Goal: Entertainment & Leisure: Consume media (video, audio)

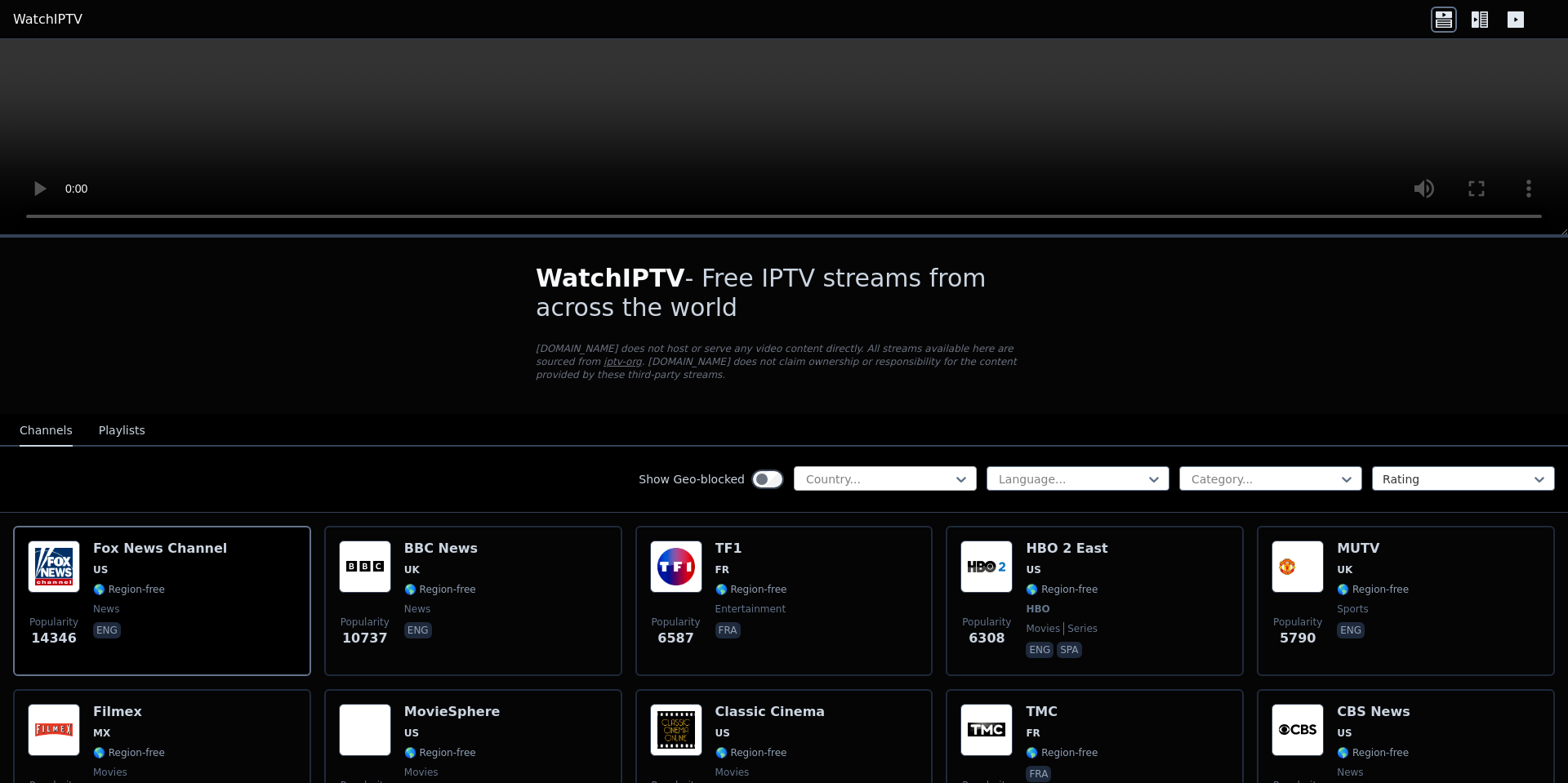
click at [861, 466] on div "Country..." at bounding box center [885, 477] width 183 height 24
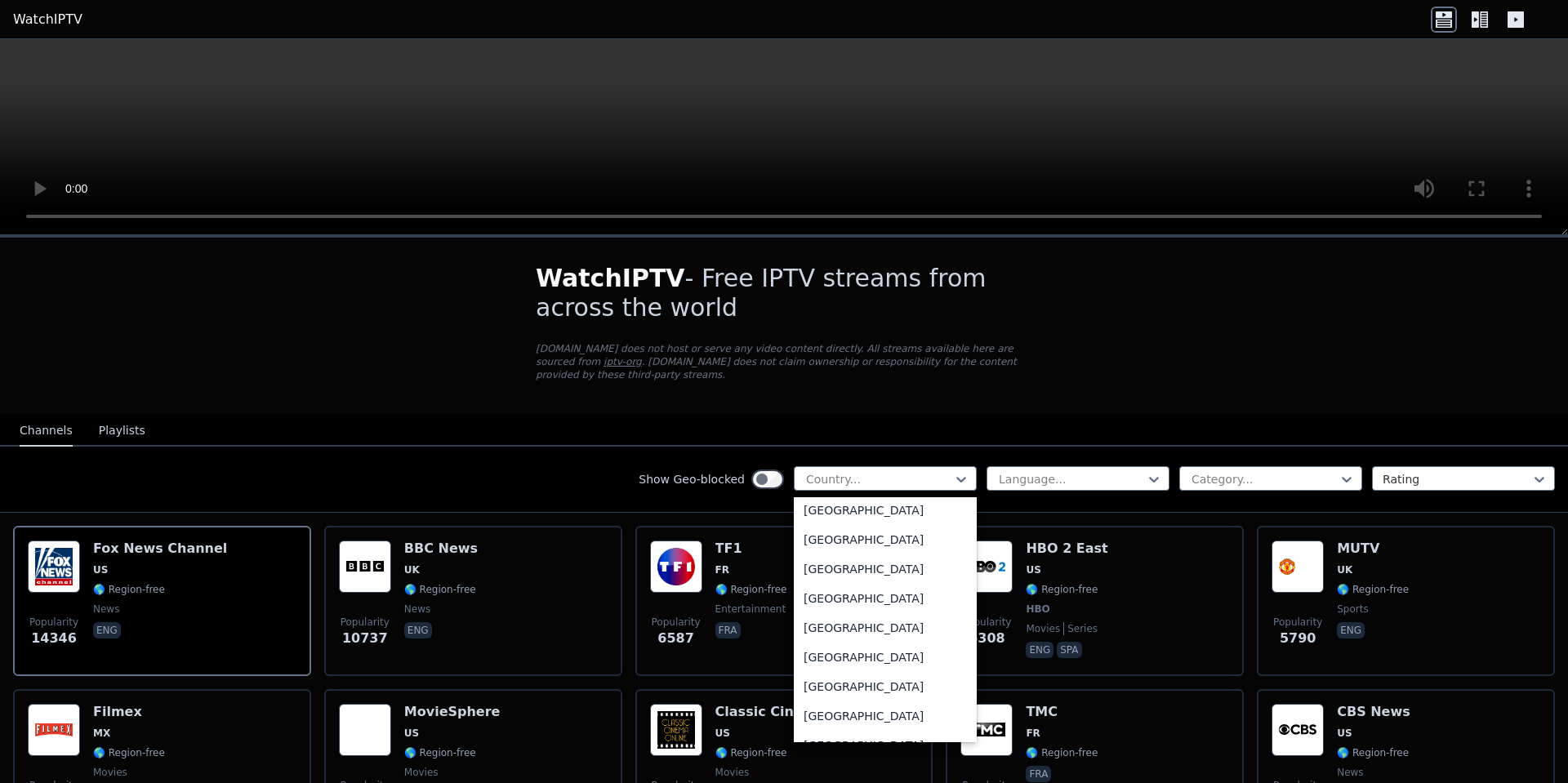
scroll to position [5612, 0]
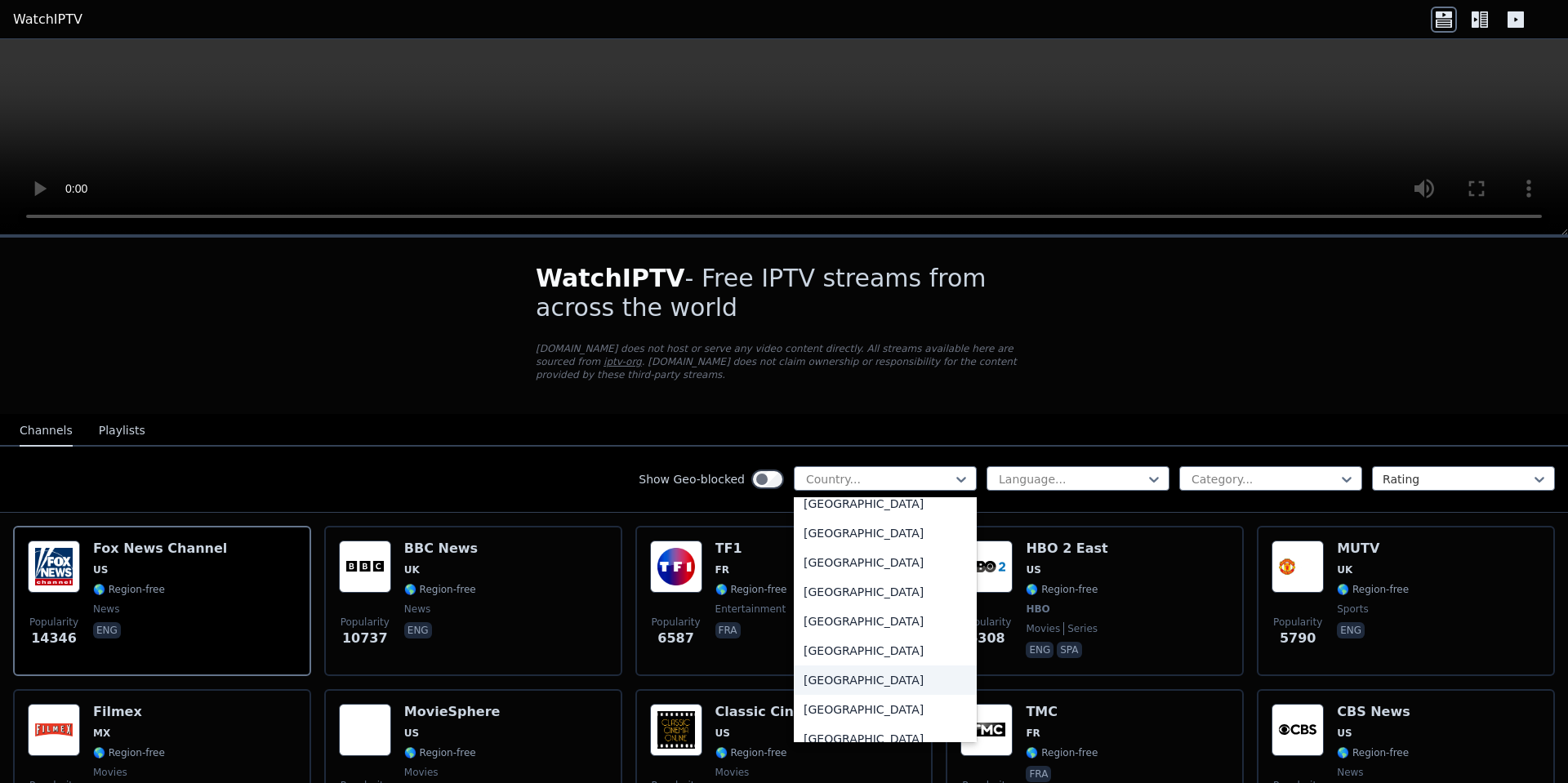
click at [826, 670] on div "[GEOGRAPHIC_DATA]" at bounding box center [885, 680] width 183 height 29
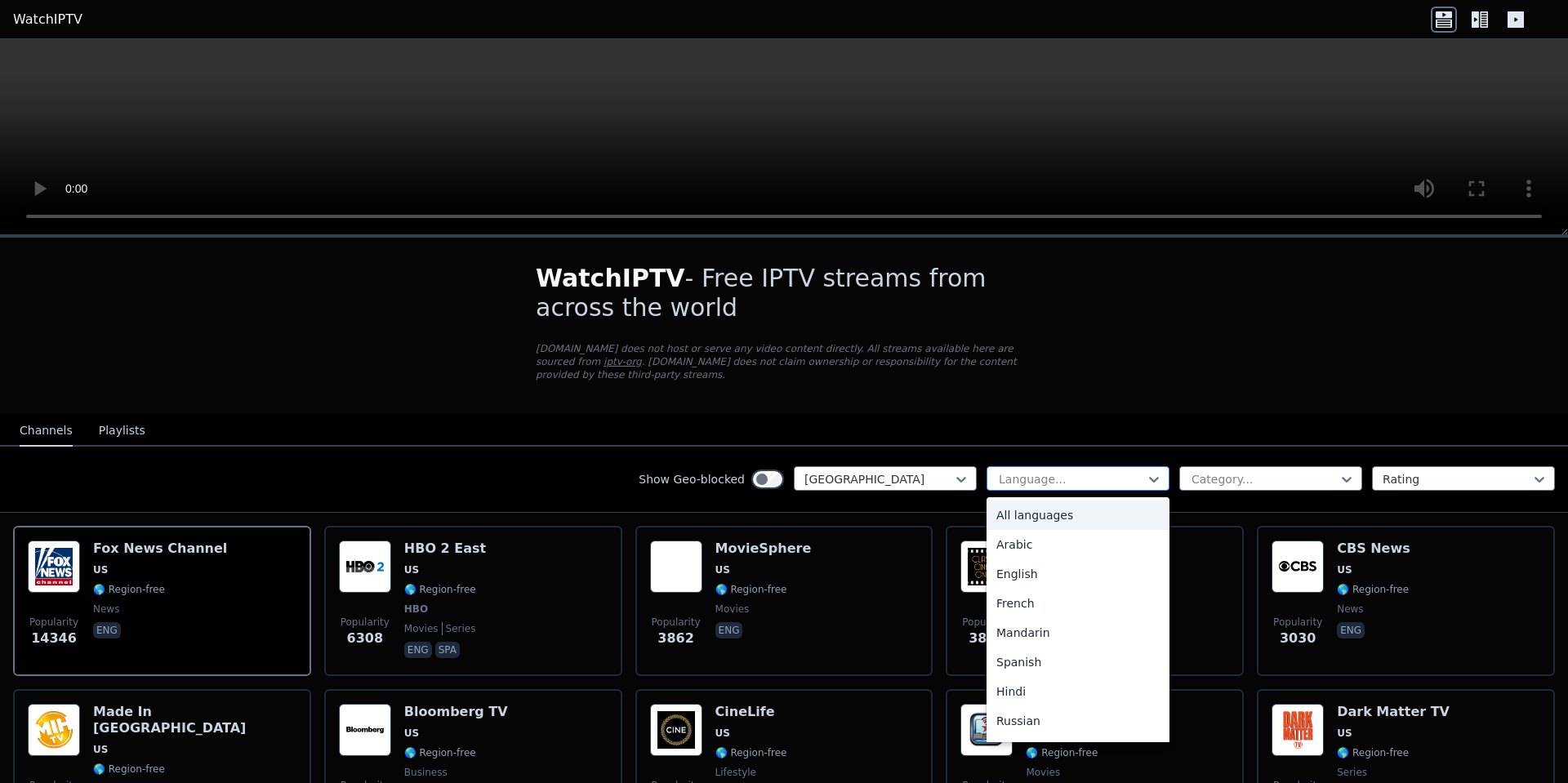
click at [1066, 473] on div at bounding box center [1071, 479] width 149 height 16
click at [1009, 561] on div "English" at bounding box center [1077, 574] width 183 height 29
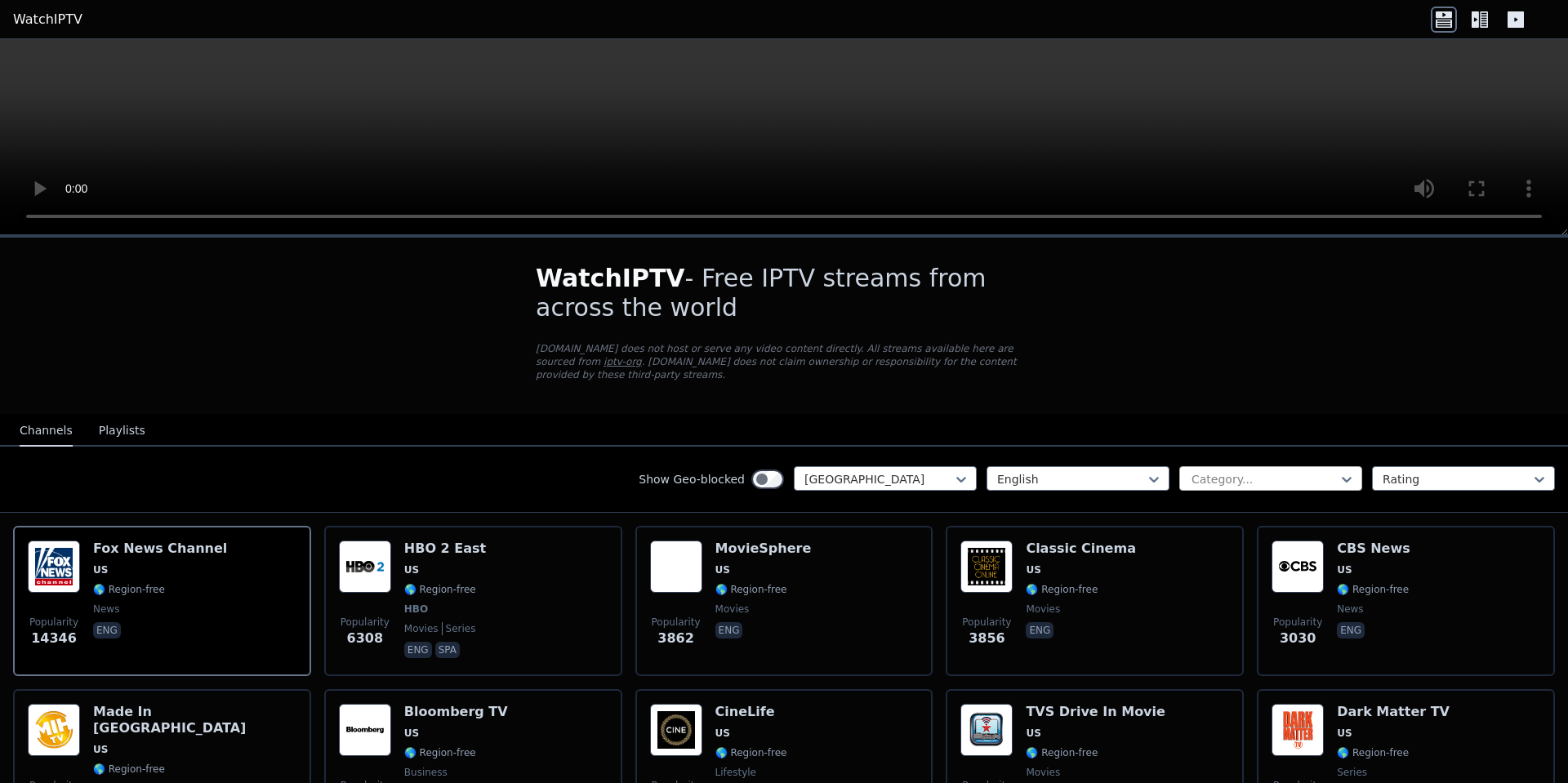
click at [1243, 471] on div at bounding box center [1263, 479] width 149 height 16
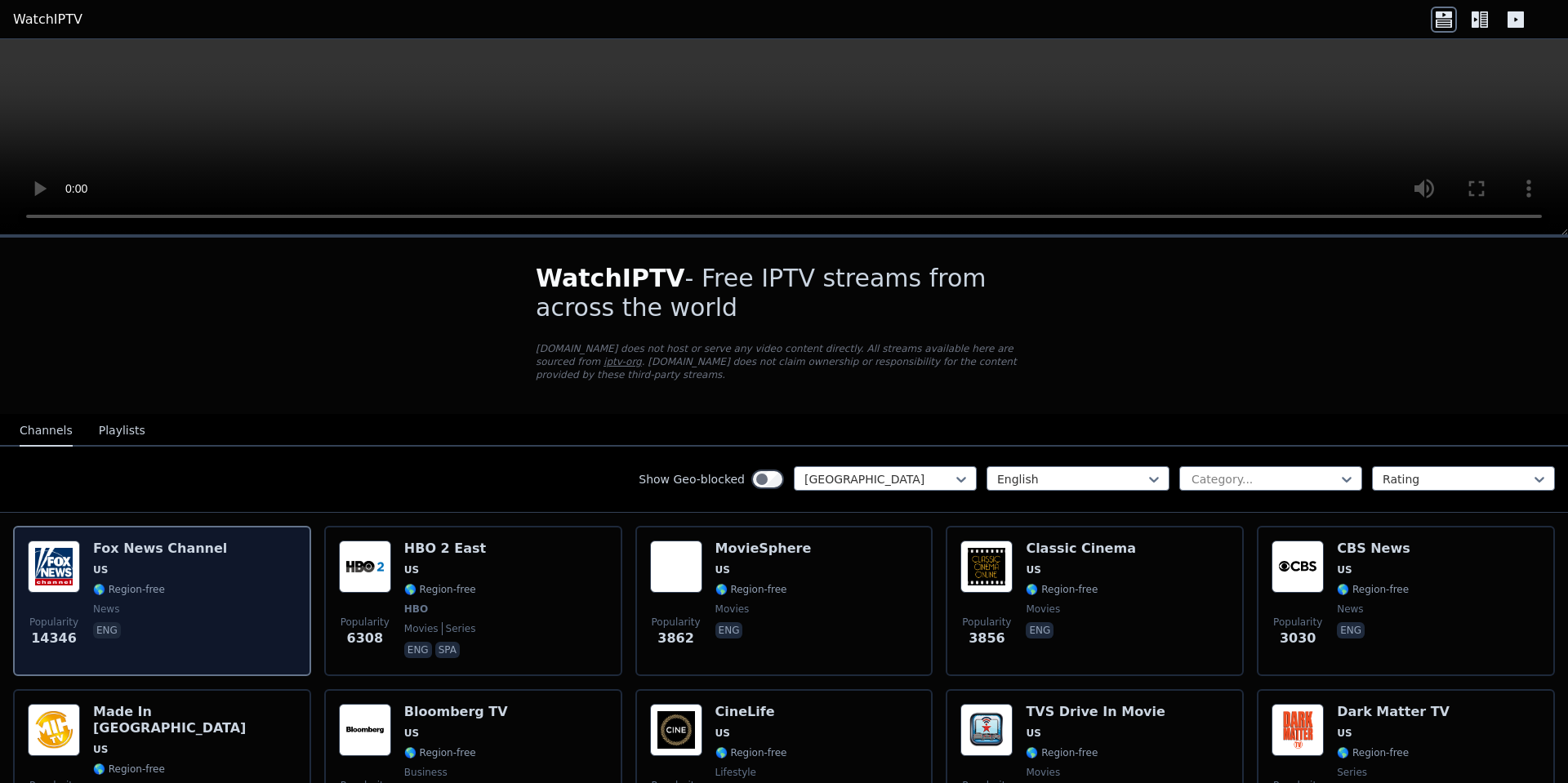
click at [70, 547] on img at bounding box center [53, 567] width 53 height 53
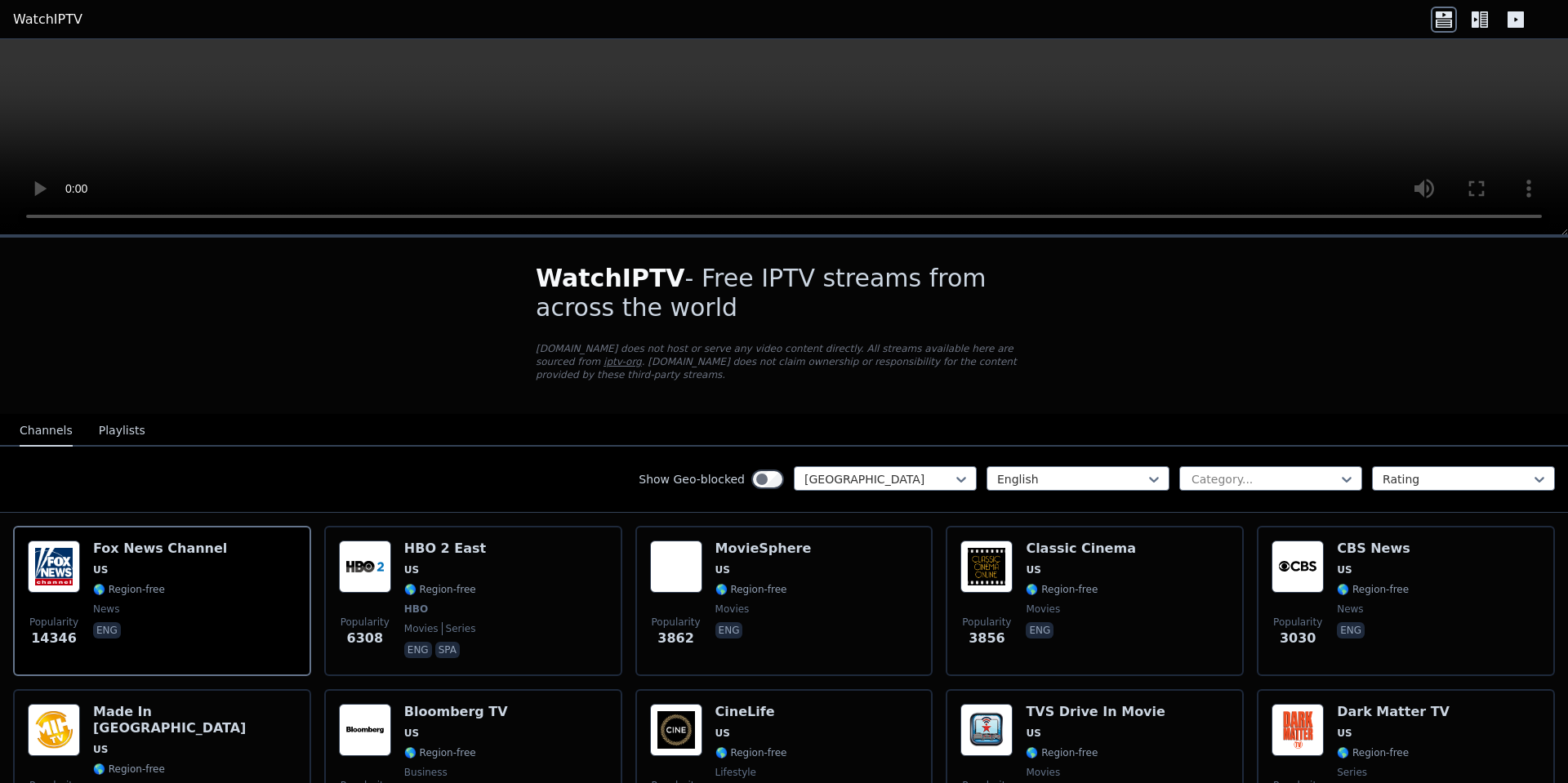
click at [755, 138] on video at bounding box center [784, 137] width 1568 height 196
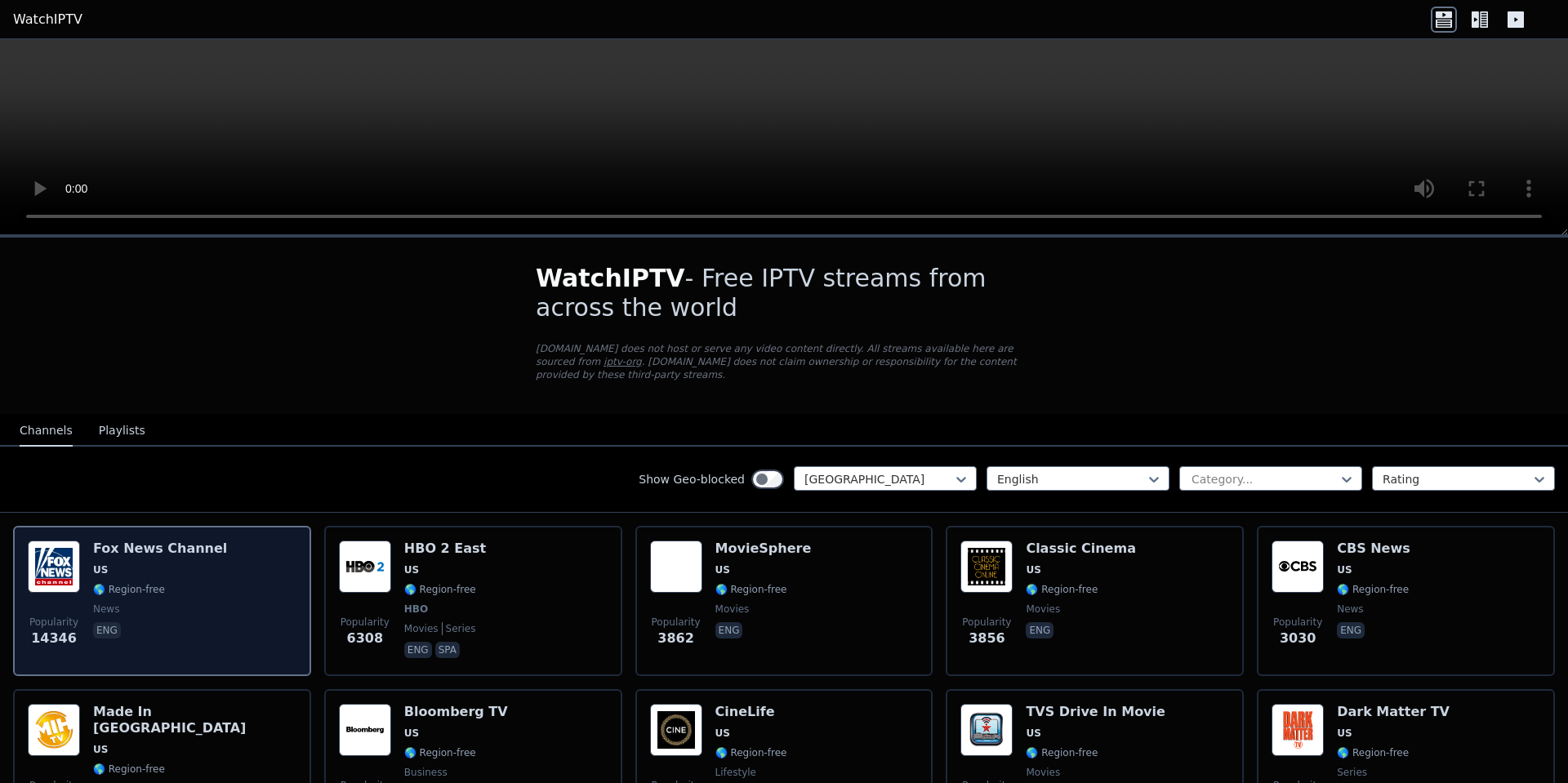
click at [103, 602] on span "news" at bounding box center [105, 608] width 26 height 13
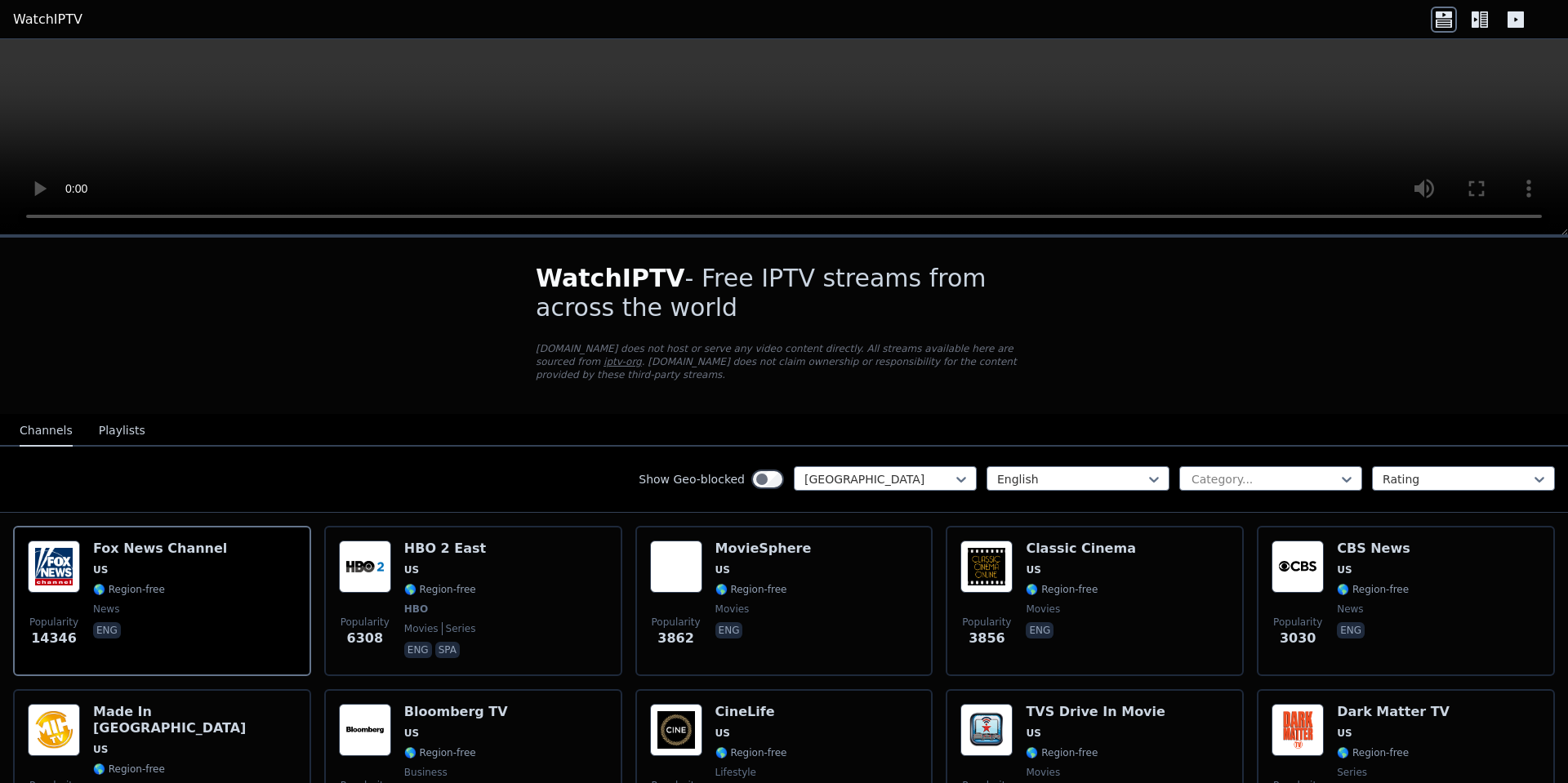
click at [1479, 14] on icon at bounding box center [1479, 19] width 26 height 26
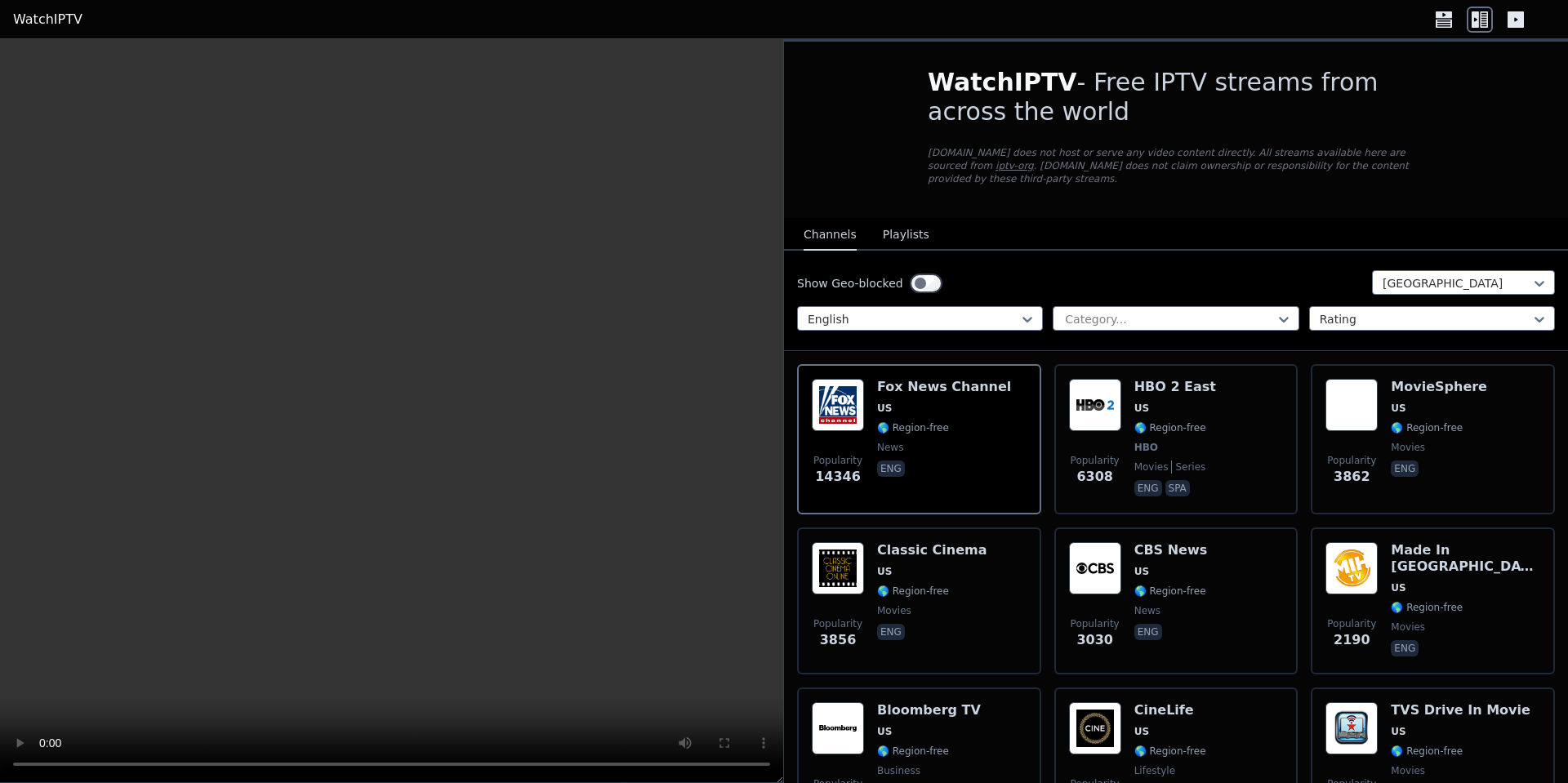
click at [1511, 20] on icon at bounding box center [1515, 20] width 16 height 16
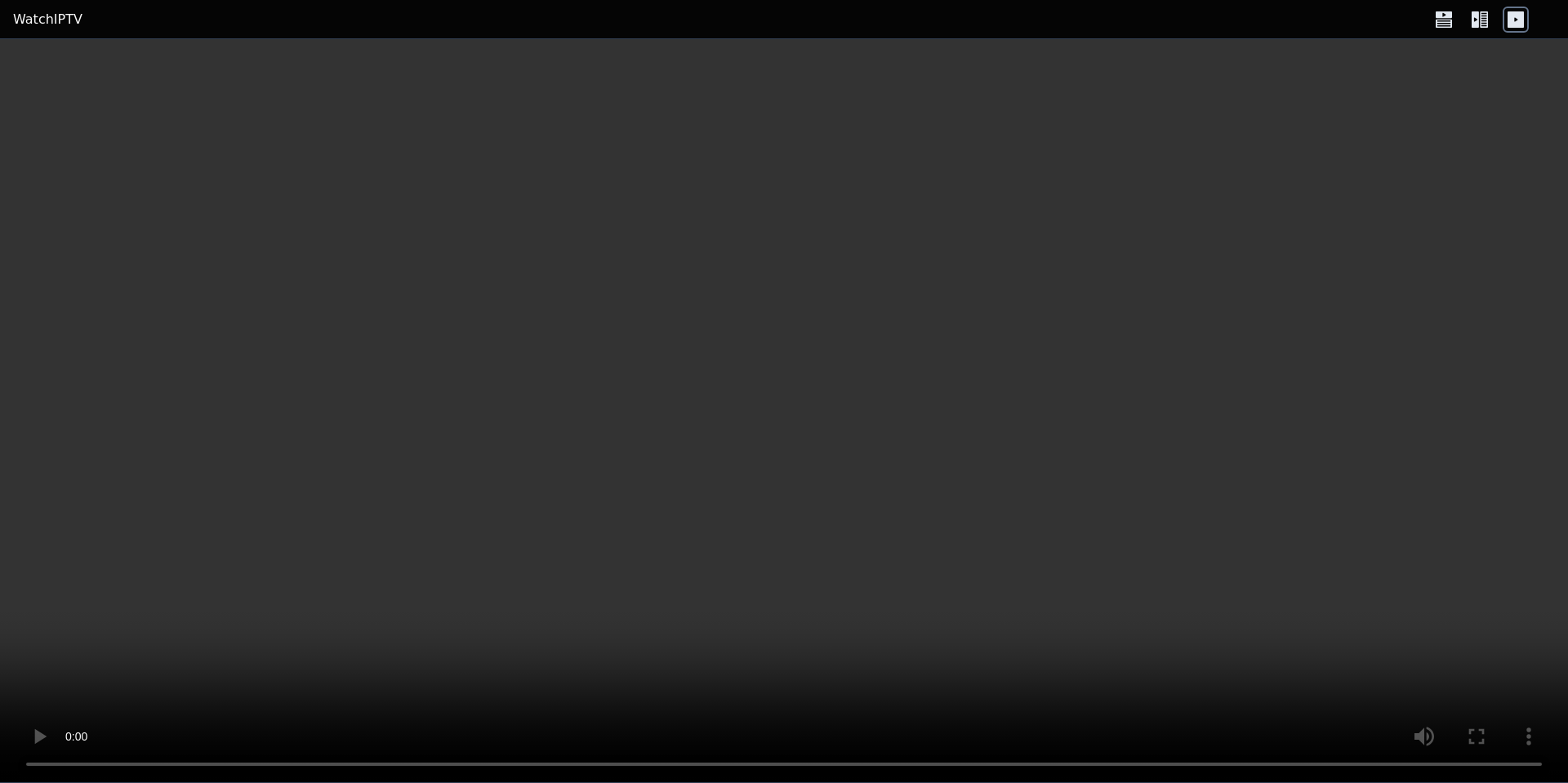
click at [1447, 20] on icon at bounding box center [1443, 22] width 16 height 8
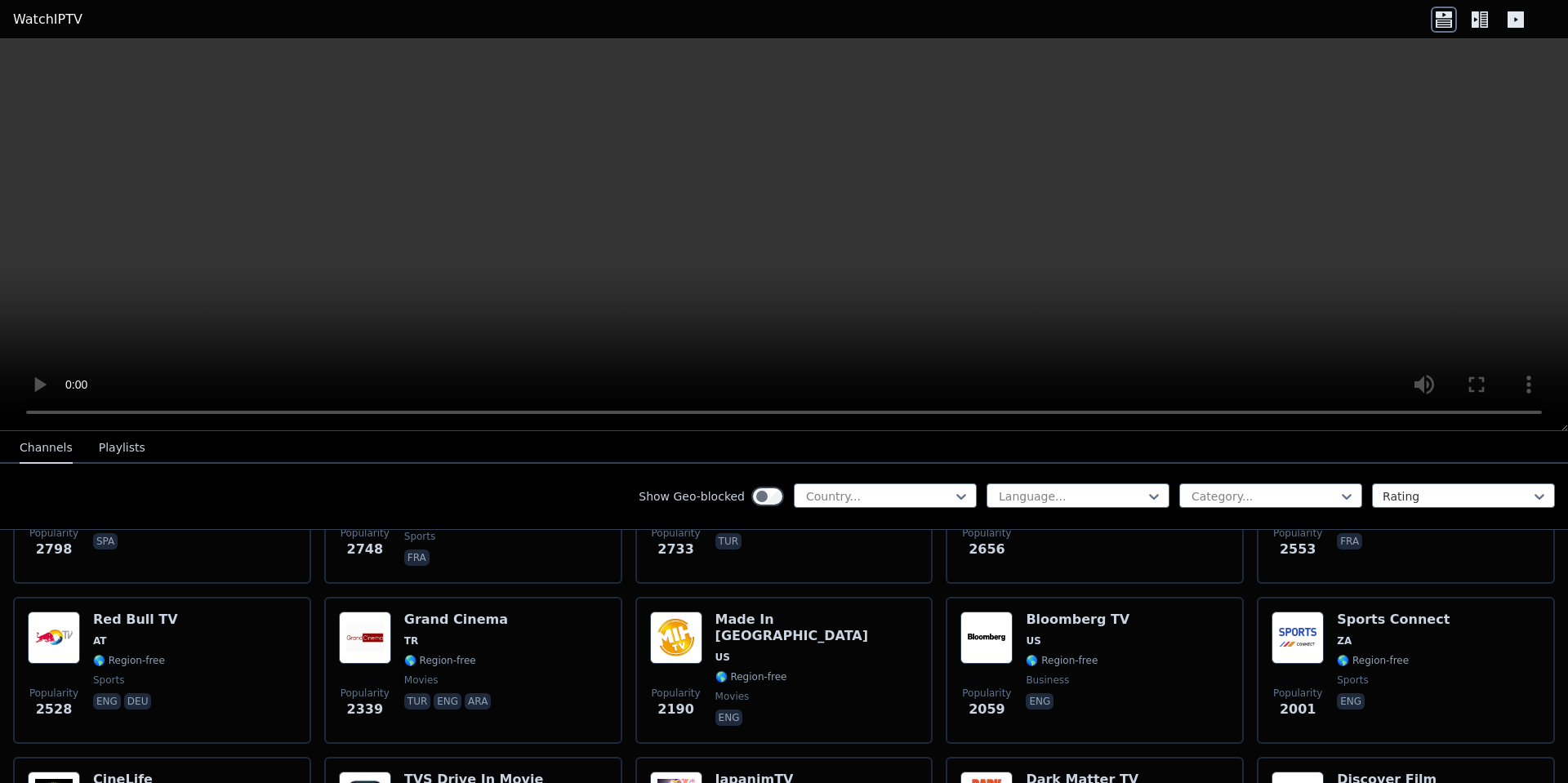
scroll to position [735, 0]
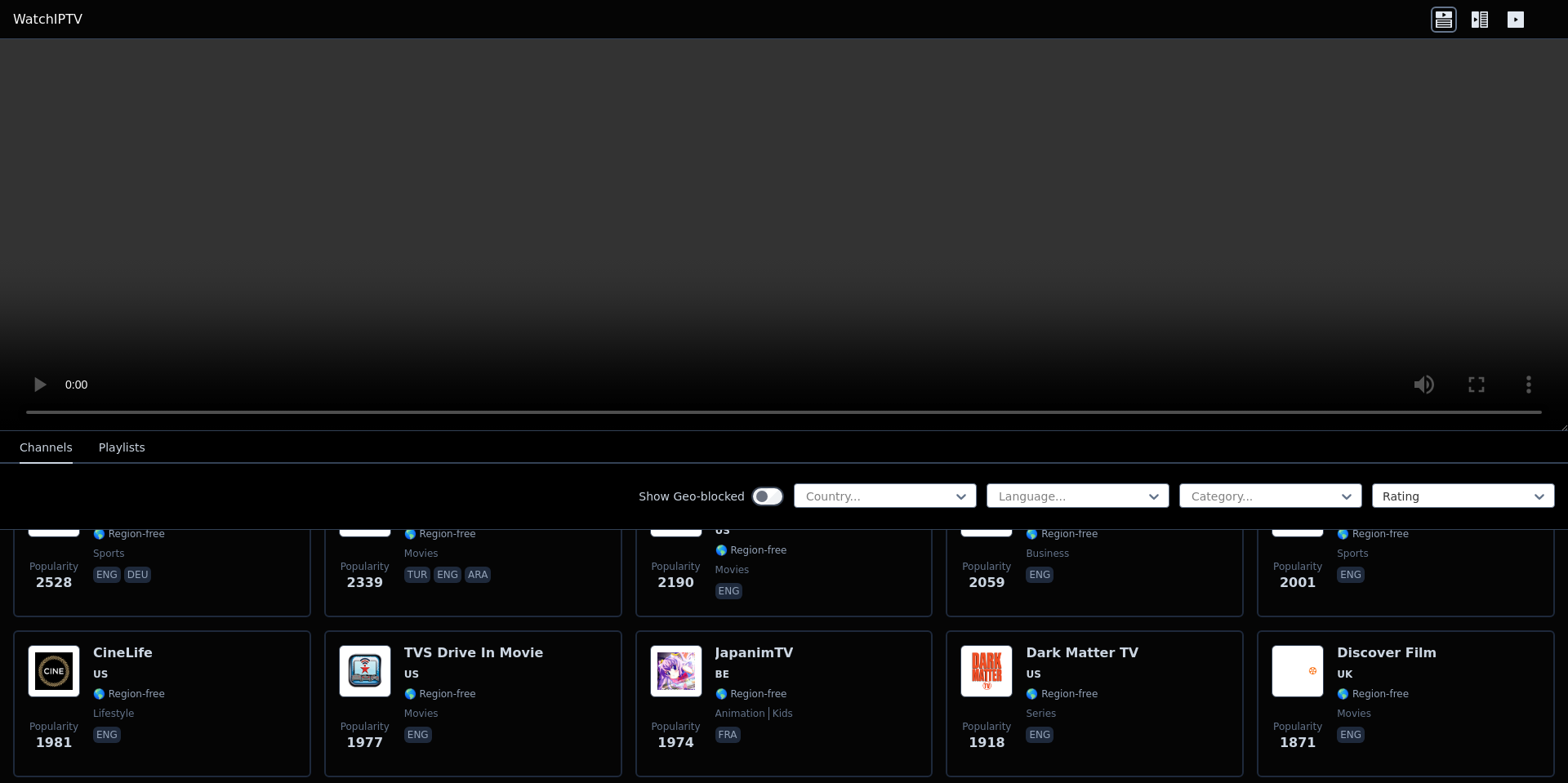
click at [112, 446] on button "Playlists" at bounding box center [122, 448] width 46 height 31
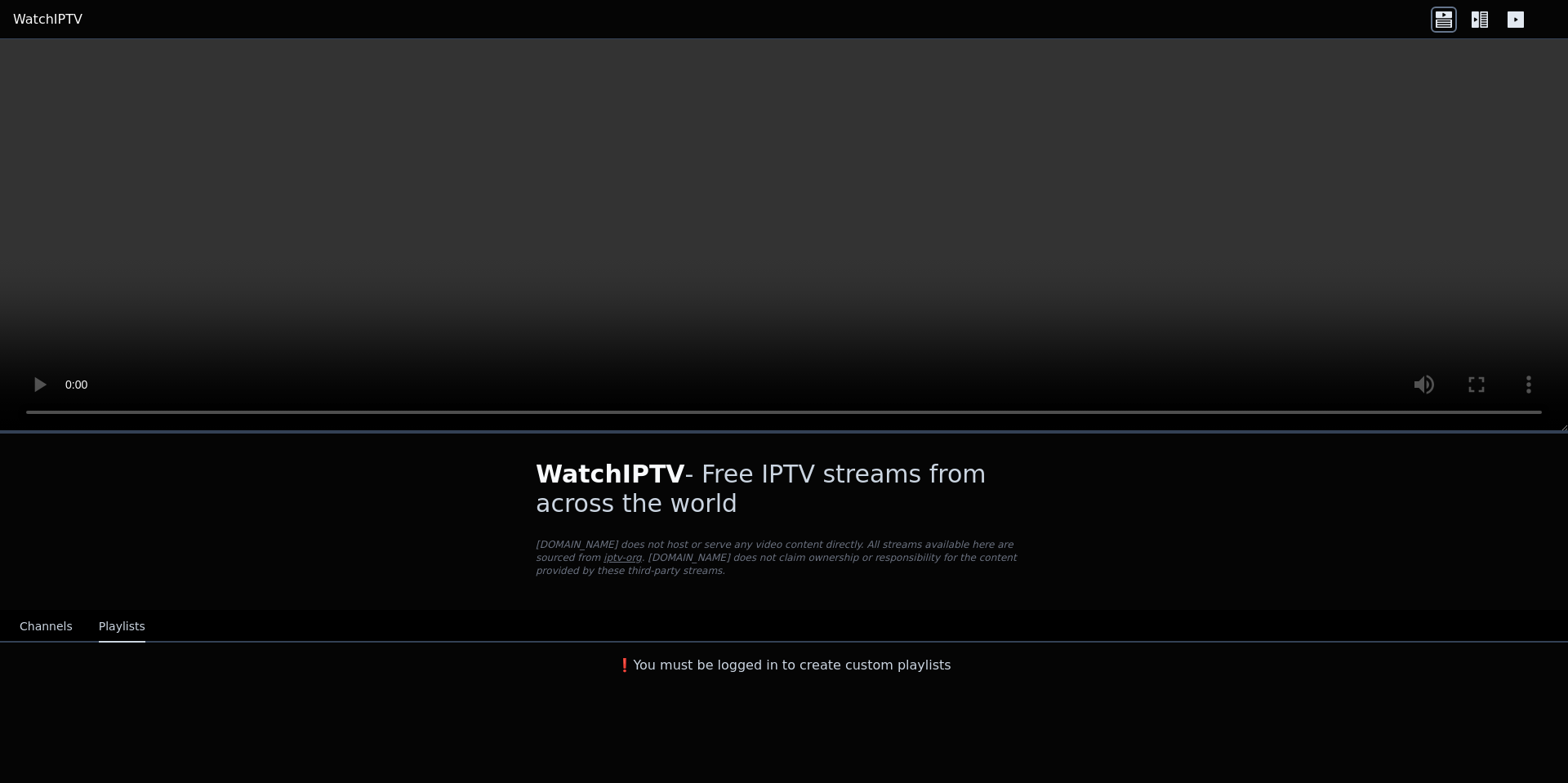
click at [41, 611] on button "Channels" at bounding box center [46, 626] width 53 height 31
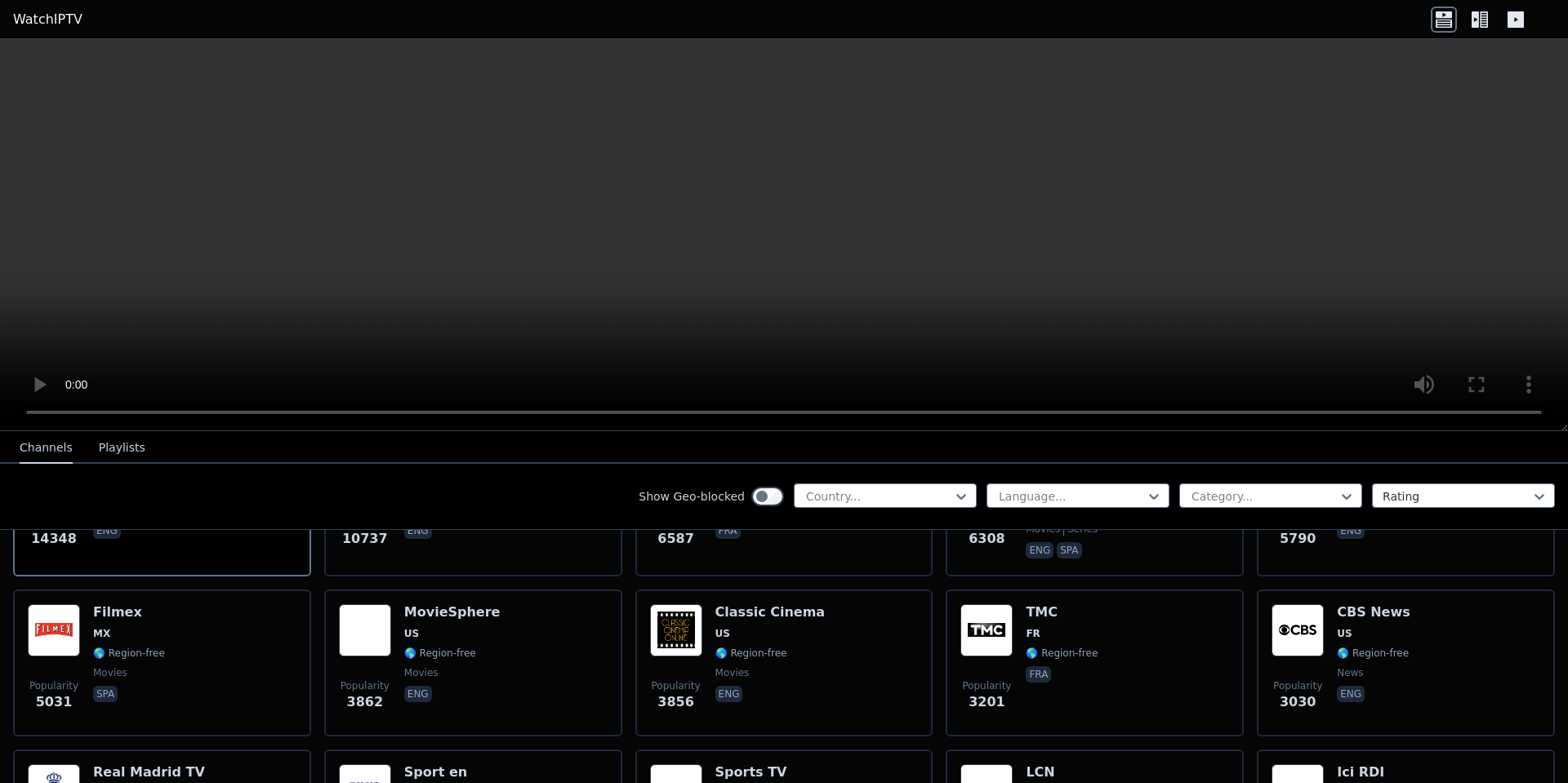
scroll to position [327, 0]
